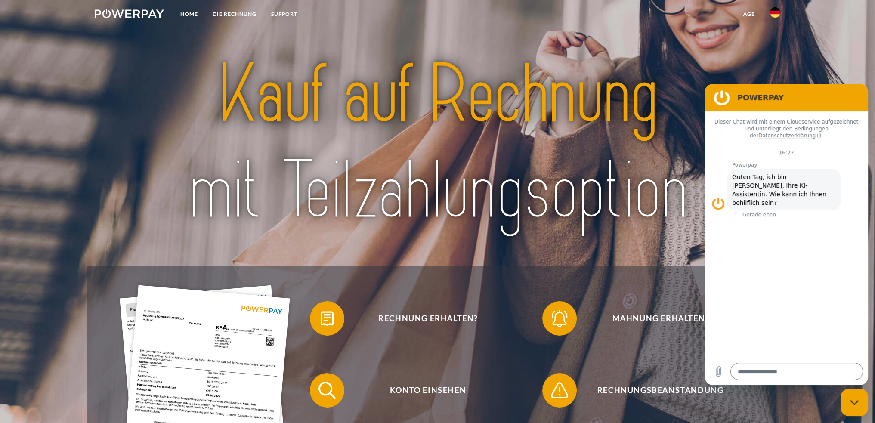
click at [868, 407] on button "Messaging-Fenster schließen" at bounding box center [855, 403] width 28 height 28
type textarea "*"
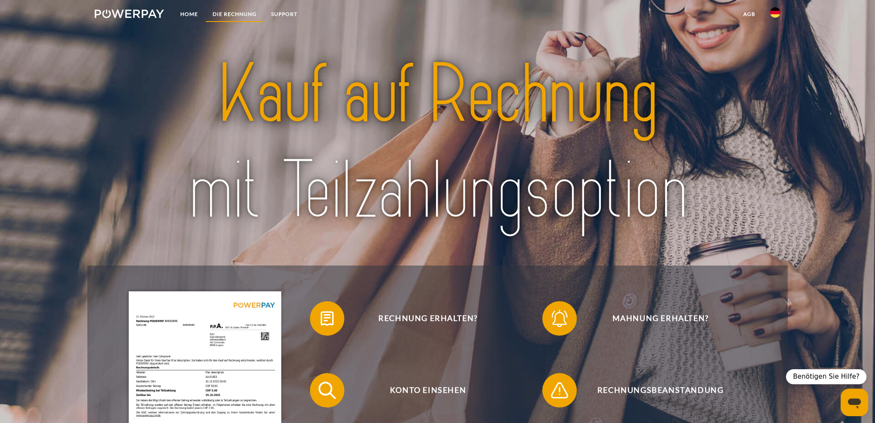
click at [231, 15] on link "DIE RECHNUNG" at bounding box center [234, 13] width 59 height 15
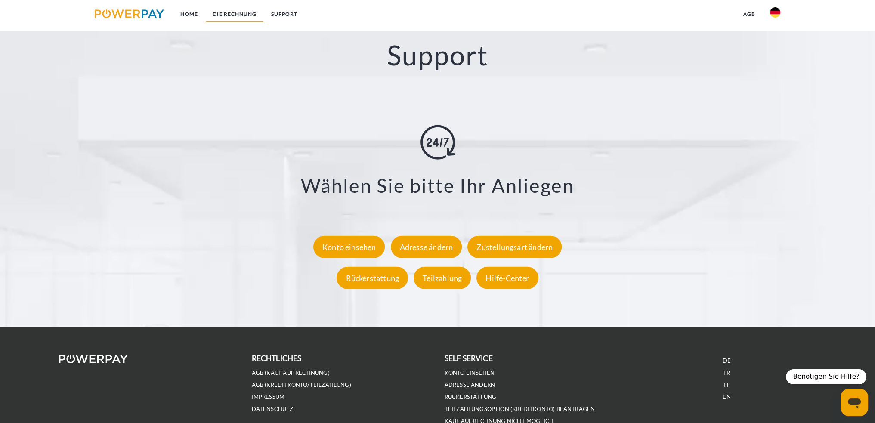
scroll to position [1583, 0]
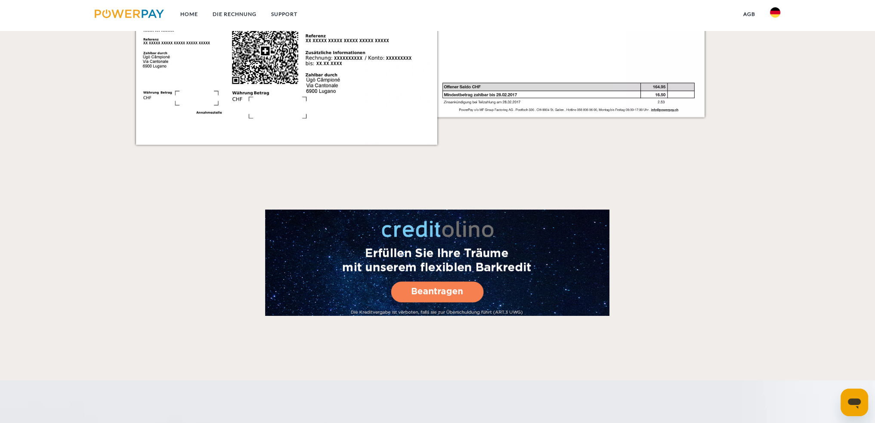
scroll to position [1583, 0]
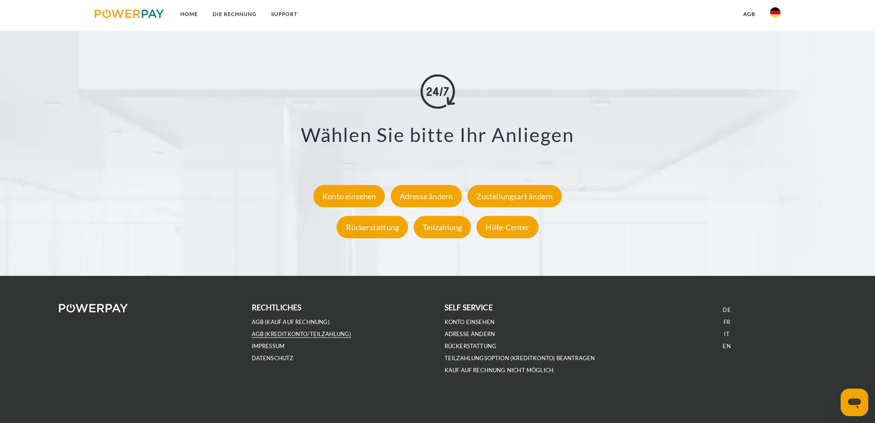
click at [307, 337] on link "AGB (Kreditkonto/Teilzahlung)" at bounding box center [301, 334] width 99 height 7
click at [280, 357] on link "DATENSCHUTZ" at bounding box center [273, 358] width 42 height 7
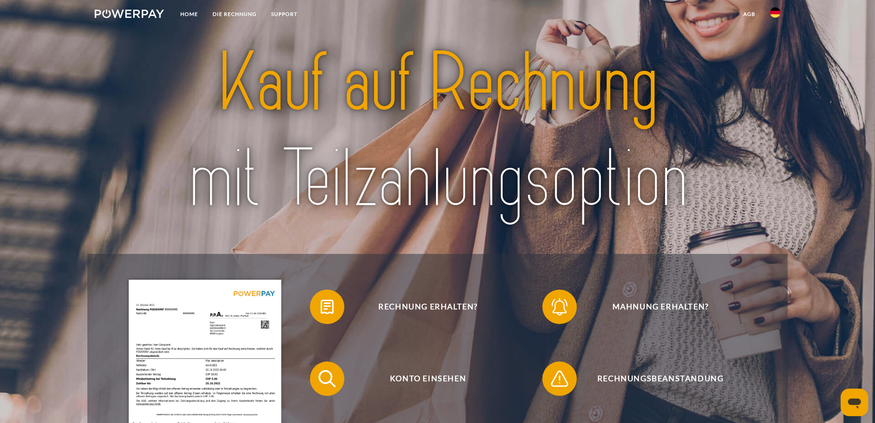
scroll to position [0, 0]
